Goal: Transaction & Acquisition: Purchase product/service

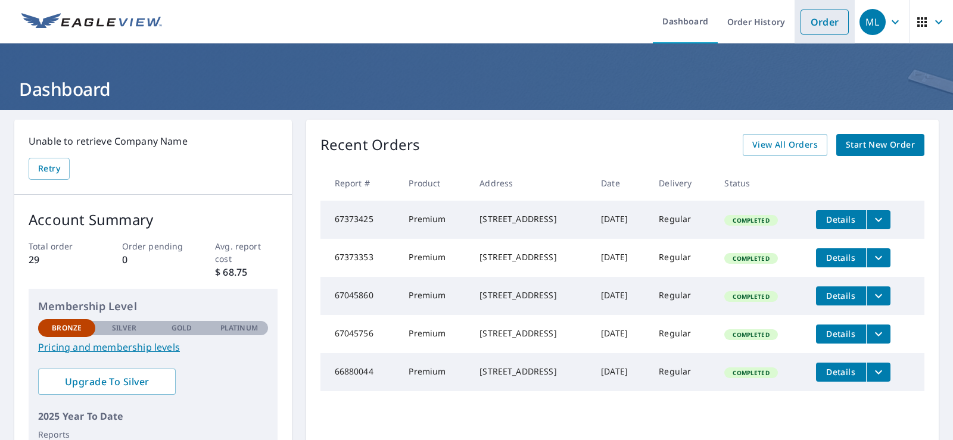
click at [813, 18] on link "Order" at bounding box center [824, 22] width 48 height 25
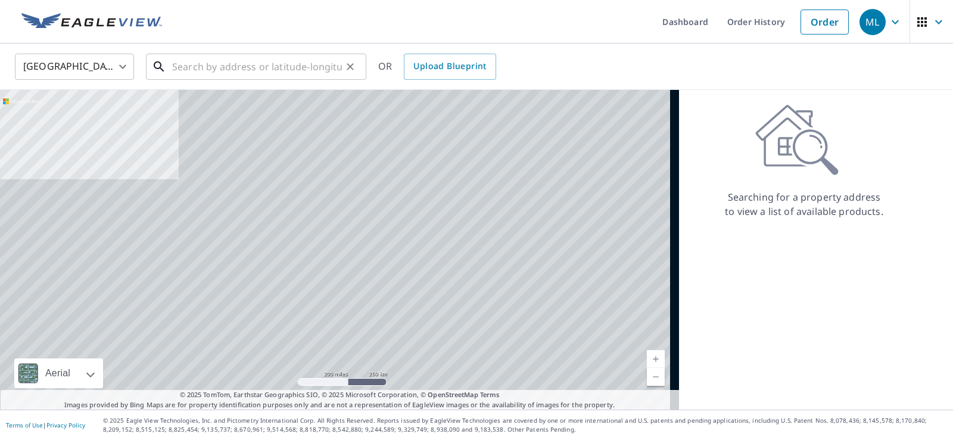
click at [198, 61] on input "text" at bounding box center [257, 66] width 170 height 33
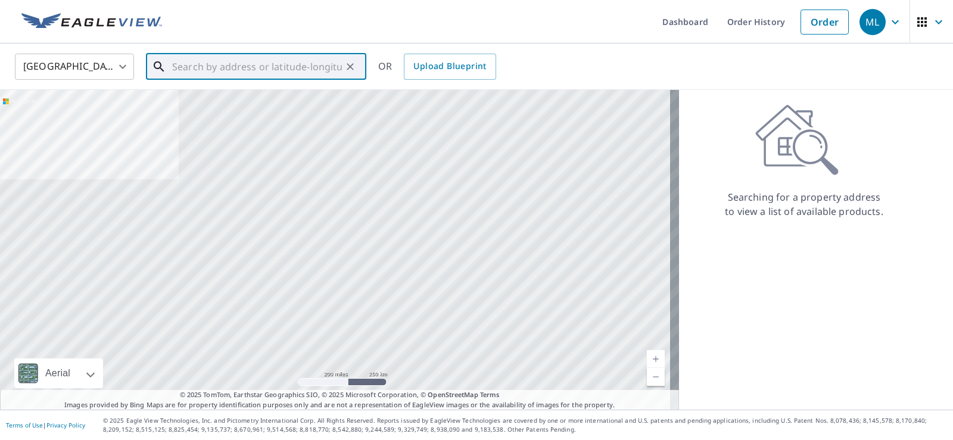
click at [187, 61] on input "text" at bounding box center [257, 66] width 170 height 33
click at [196, 64] on input "text" at bounding box center [257, 66] width 170 height 33
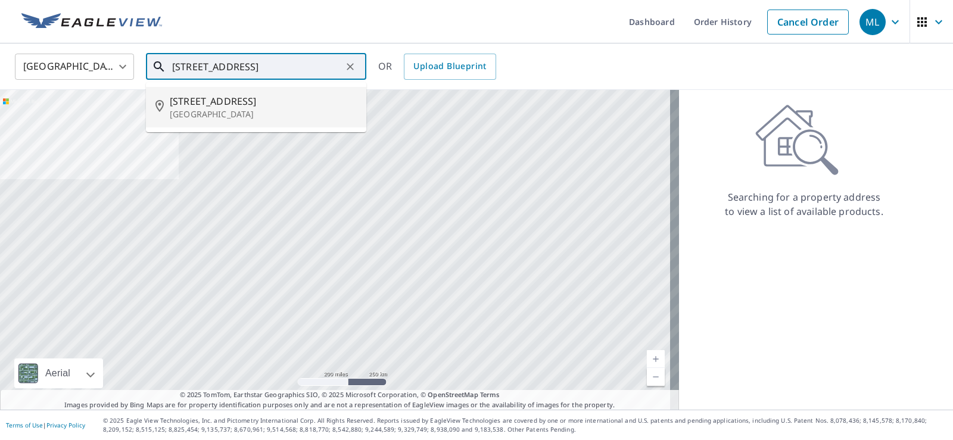
click at [199, 105] on span "[STREET_ADDRESS]" at bounding box center [263, 101] width 187 height 14
type input "[STREET_ADDRESS][PERSON_NAME]"
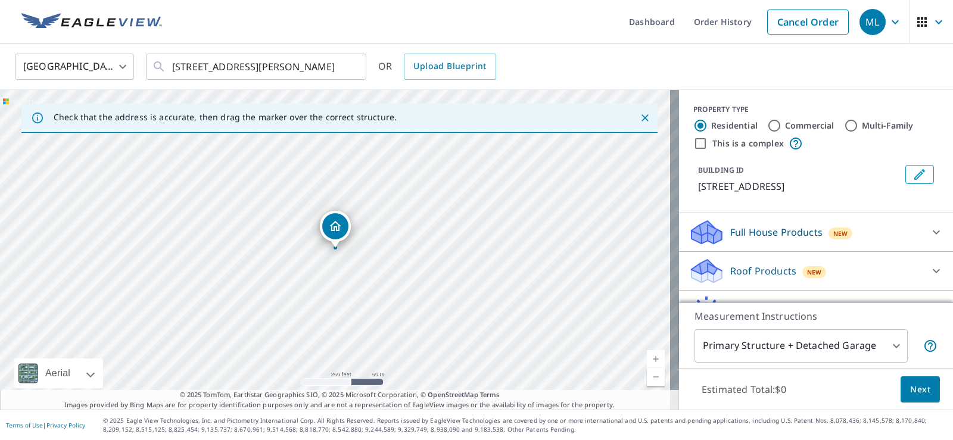
click at [647, 357] on link "Current Level 17, Zoom In" at bounding box center [656, 359] width 18 height 18
click at [647, 355] on link "Current Level 18, Zoom In" at bounding box center [656, 359] width 18 height 18
click at [647, 355] on link "Current Level 19, Zoom In" at bounding box center [656, 359] width 18 height 18
click at [647, 375] on link "Current Level 20, Zoom Out" at bounding box center [656, 377] width 18 height 18
click at [647, 375] on link "Current Level 19, Zoom Out" at bounding box center [656, 377] width 18 height 18
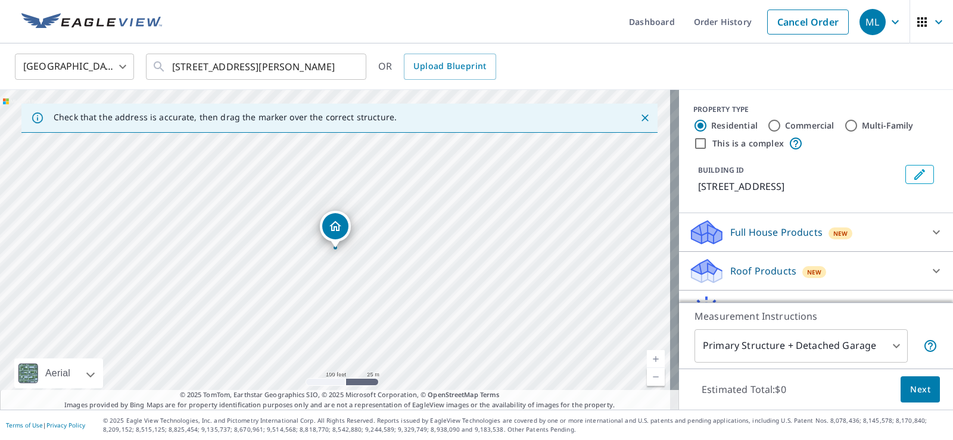
click at [647, 375] on link "Current Level 18, Zoom Out" at bounding box center [656, 377] width 18 height 18
click at [647, 355] on link "Current Level 17, Zoom In" at bounding box center [656, 359] width 18 height 18
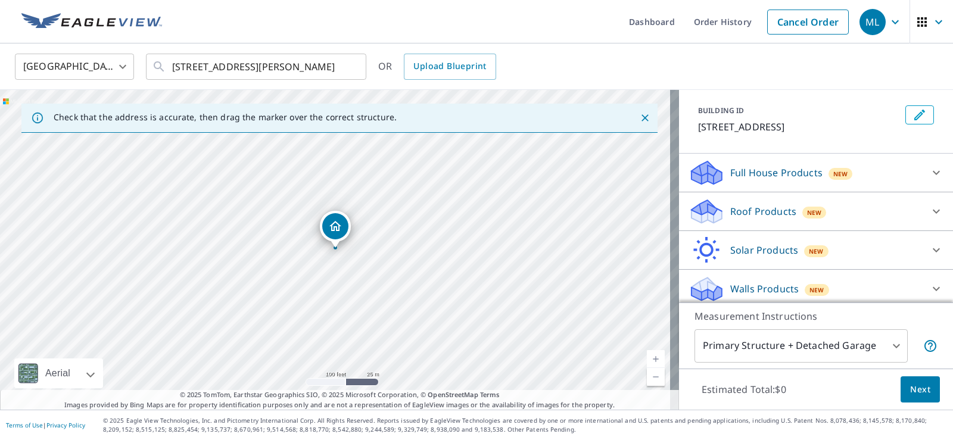
scroll to position [65, 0]
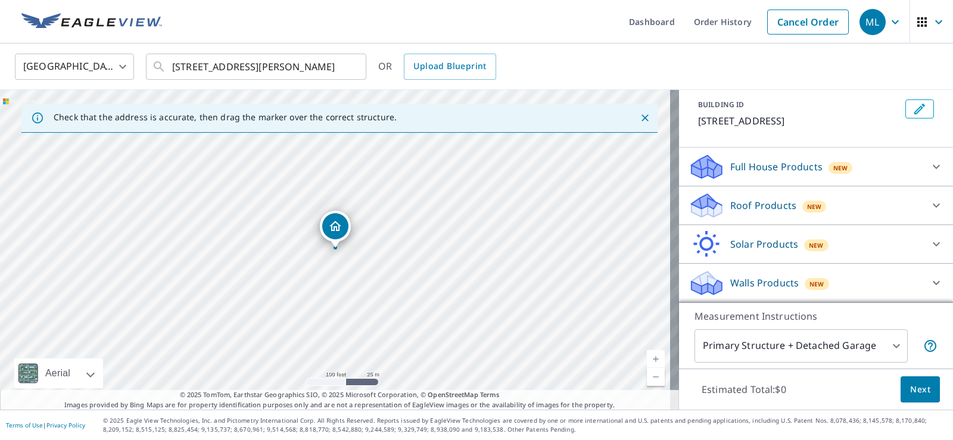
click at [753, 210] on p "Roof Products" at bounding box center [763, 205] width 66 height 14
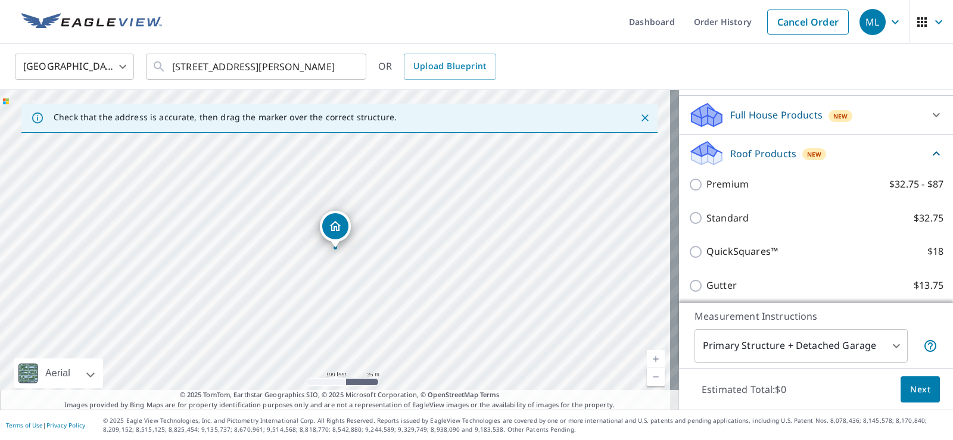
scroll to position [116, 0]
click at [751, 118] on p "Full House Products" at bounding box center [776, 117] width 92 height 14
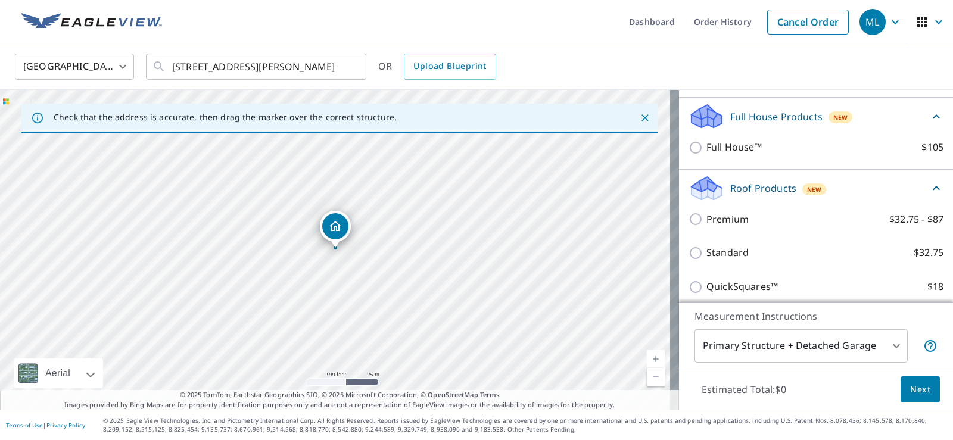
click at [741, 192] on p "Roof Products" at bounding box center [763, 188] width 66 height 14
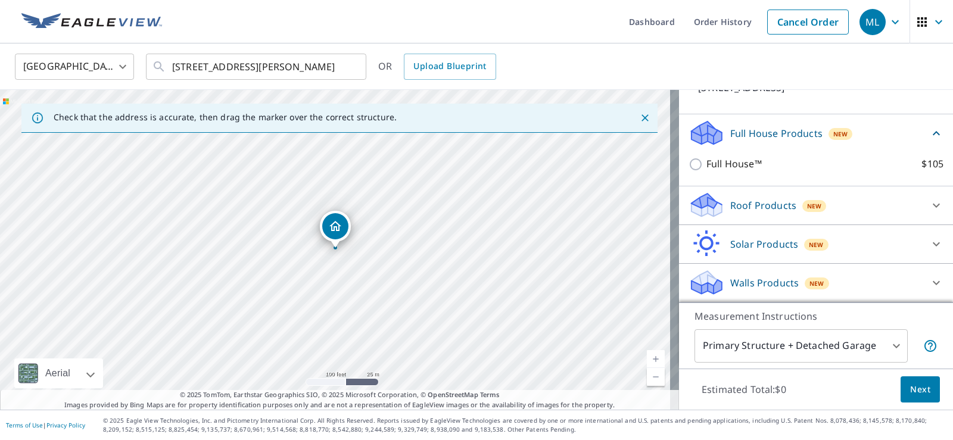
scroll to position [99, 0]
click at [888, 204] on div "Roof Products New" at bounding box center [804, 205] width 233 height 28
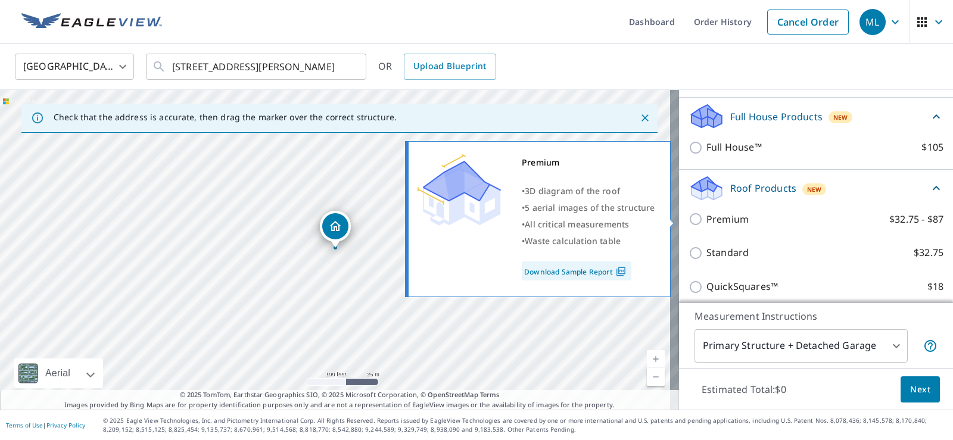
click at [688, 219] on input "Premium $32.75 - $87" at bounding box center [697, 219] width 18 height 14
checkbox input "true"
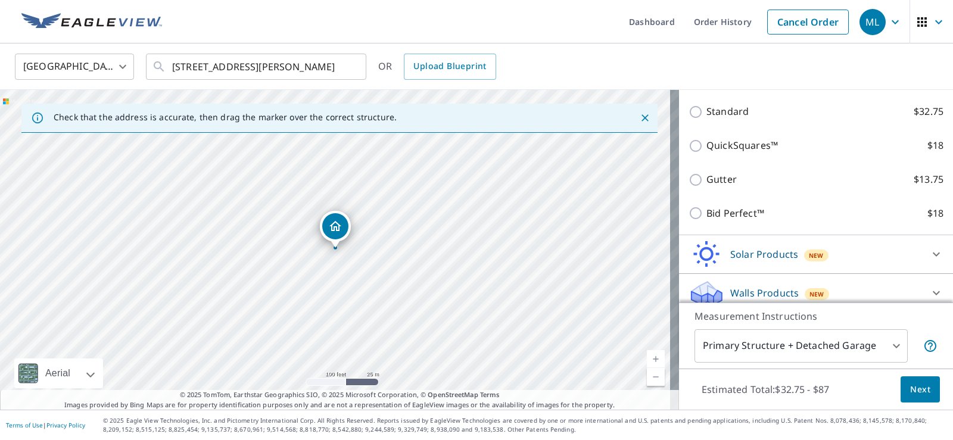
scroll to position [311, 0]
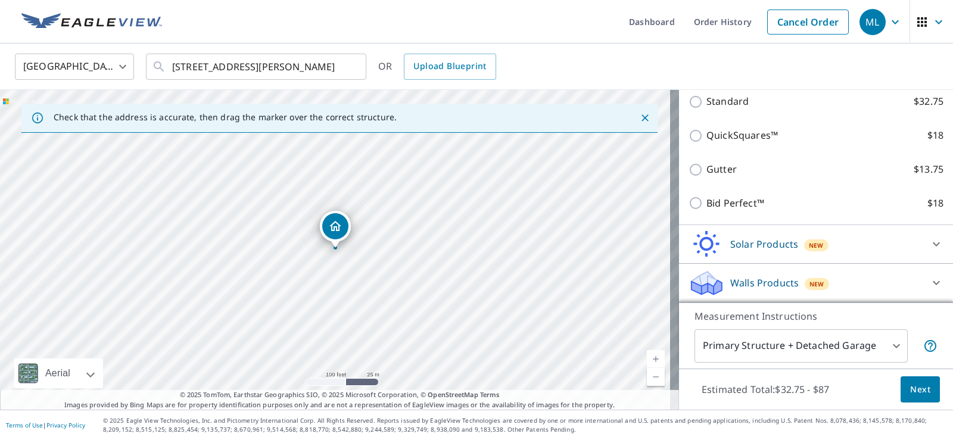
click at [885, 346] on body "ML ML Dashboard Order History Cancel Order ML [GEOGRAPHIC_DATA] [GEOGRAPHIC_DAT…" at bounding box center [476, 220] width 953 height 440
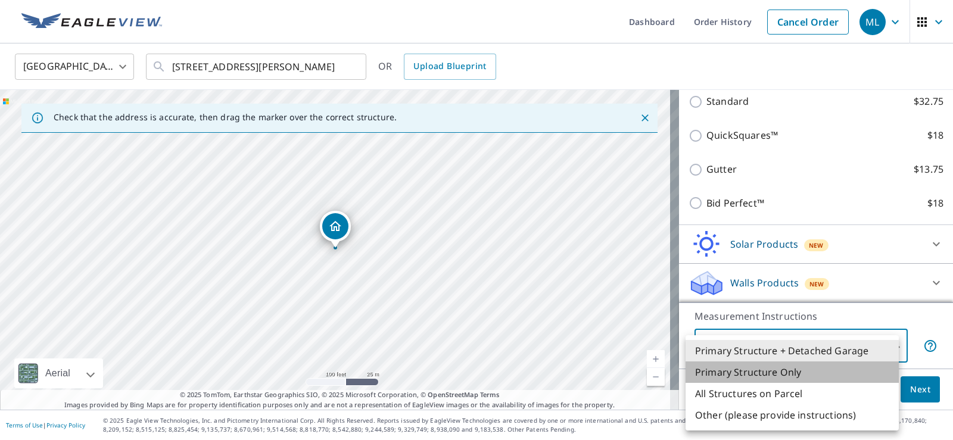
click at [750, 374] on li "Primary Structure Only" at bounding box center [791, 371] width 213 height 21
type input "2"
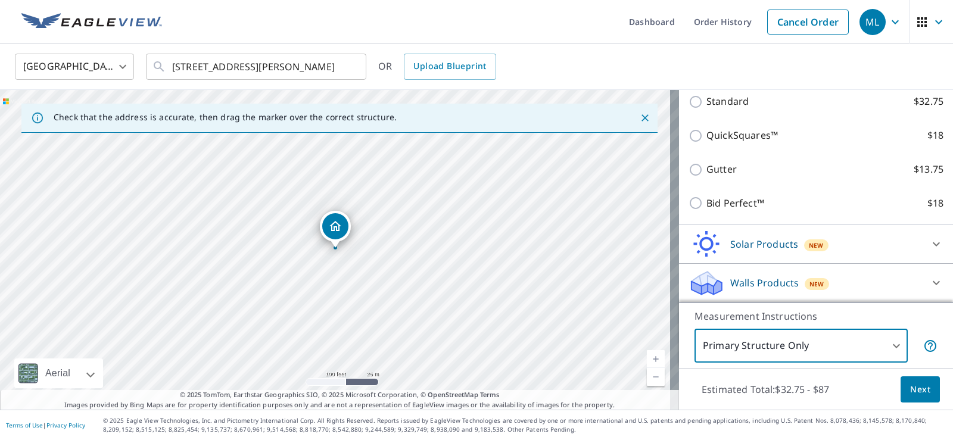
click at [915, 385] on span "Next" at bounding box center [920, 389] width 20 height 15
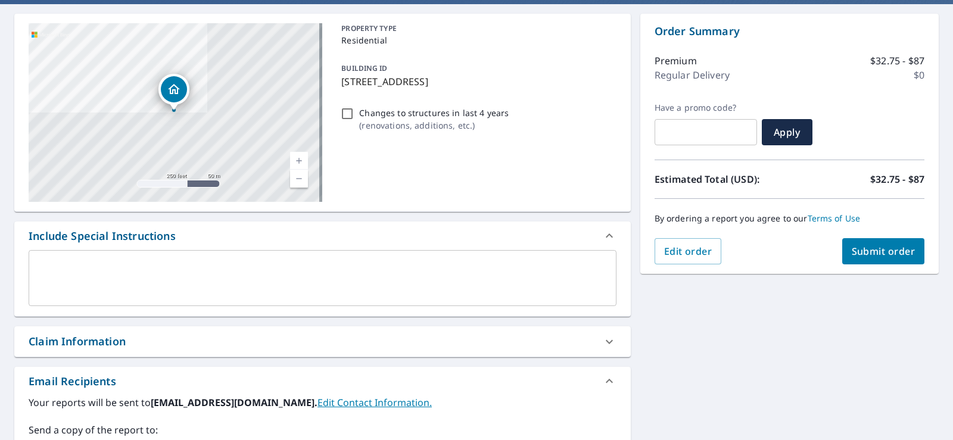
scroll to position [107, 0]
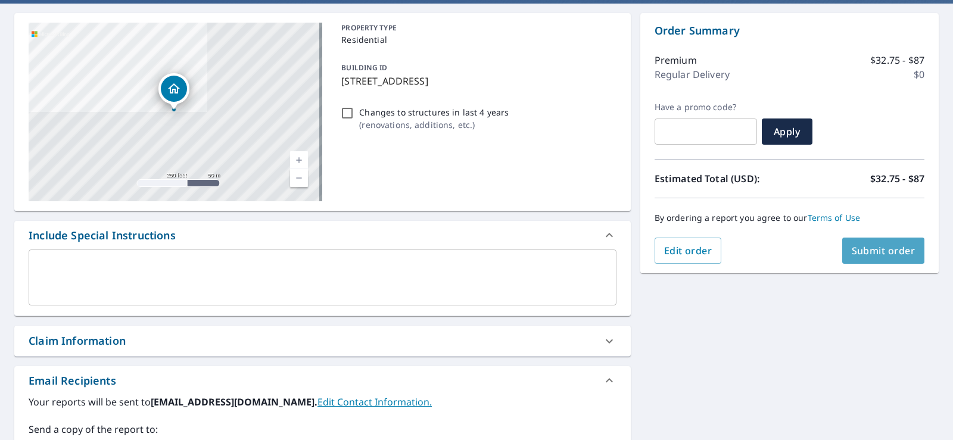
click at [868, 252] on span "Submit order" at bounding box center [883, 250] width 64 height 13
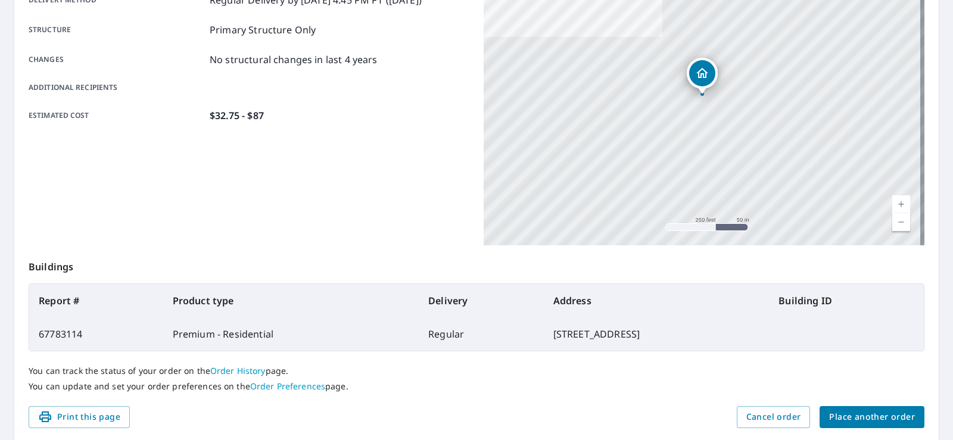
scroll to position [261, 0]
